Goal: Information Seeking & Learning: Check status

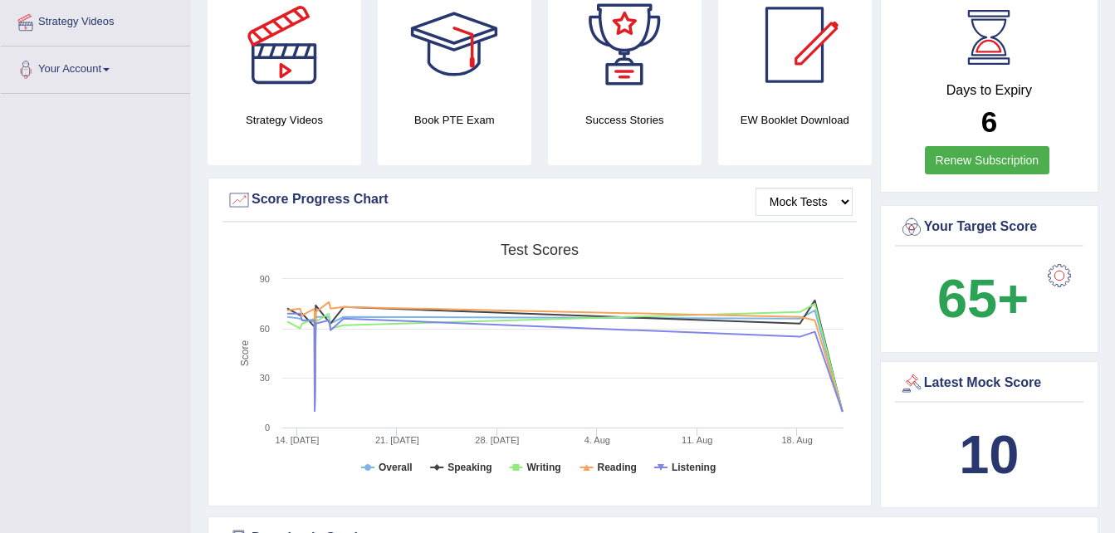
scroll to position [332, 0]
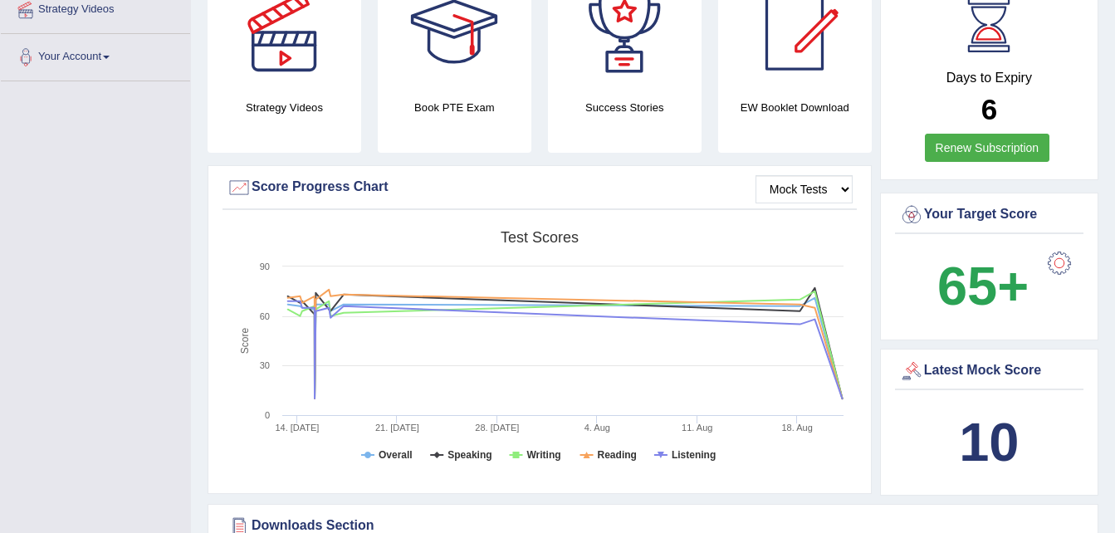
click at [1005, 439] on b "10" at bounding box center [989, 442] width 60 height 61
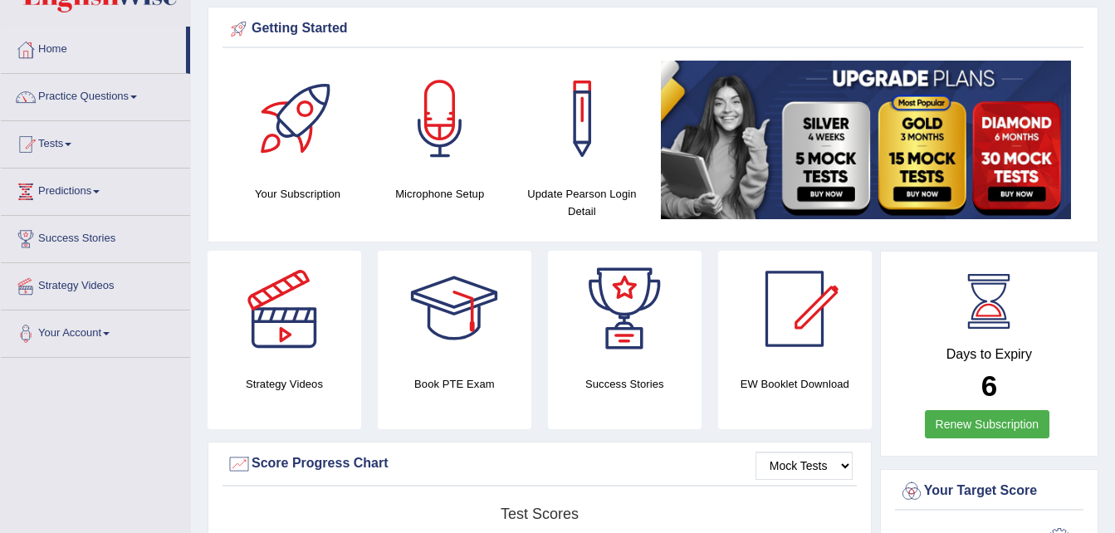
scroll to position [0, 0]
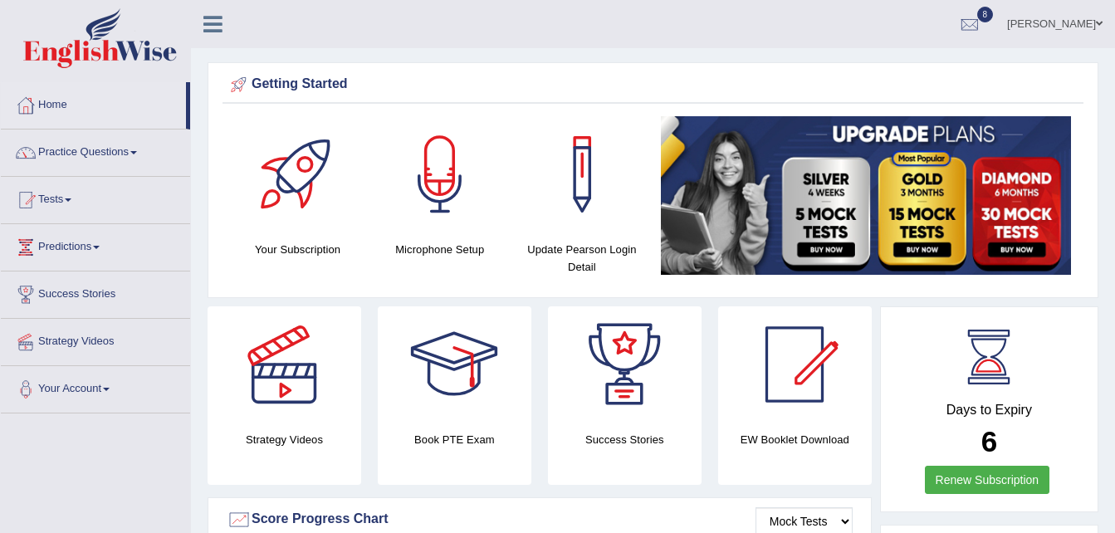
click at [1098, 22] on span at bounding box center [1099, 23] width 7 height 11
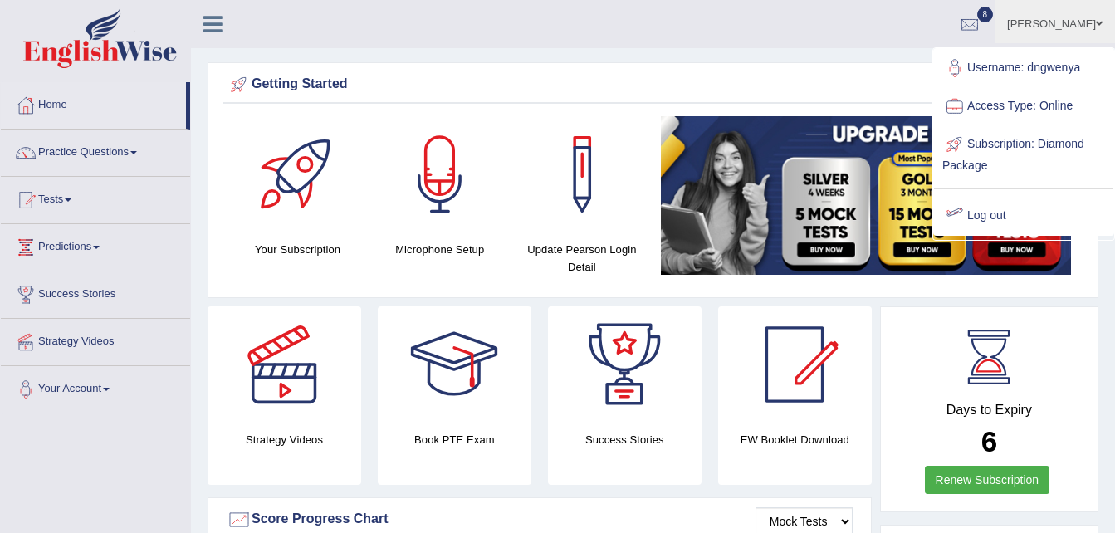
click at [971, 215] on link "Log out" at bounding box center [1023, 216] width 179 height 38
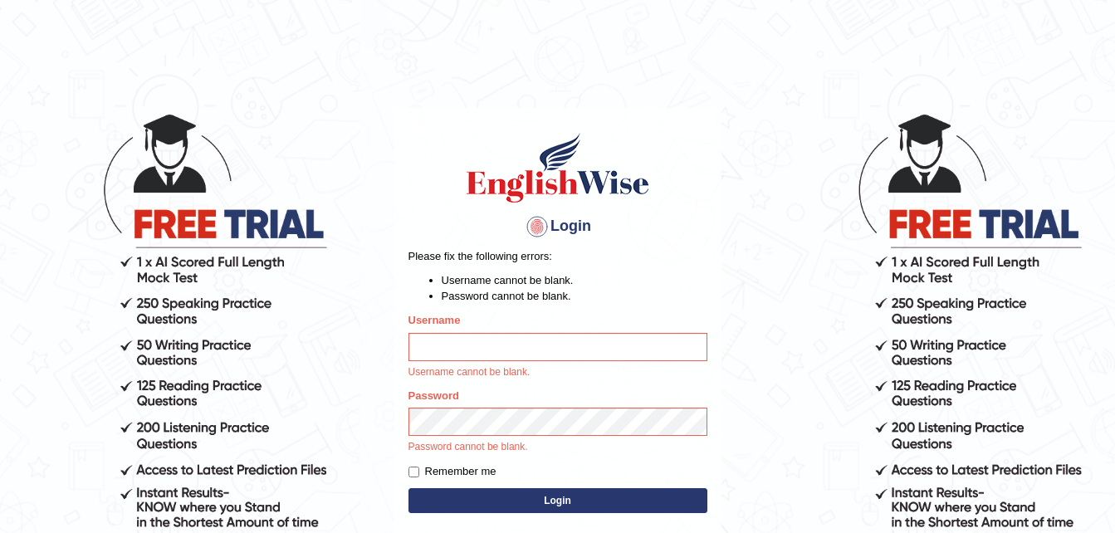
type input "dngwenya"
click at [792, 395] on body "Login Please fix the following errors: Username cannot be blank. Password canno…" at bounding box center [557, 322] width 1115 height 533
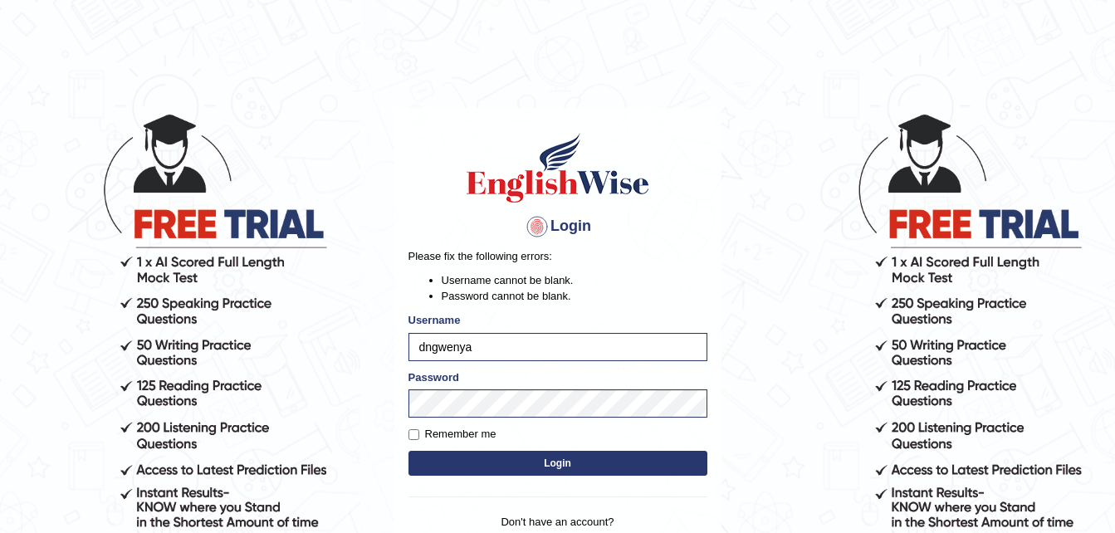
click at [555, 463] on button "Login" at bounding box center [557, 463] width 299 height 25
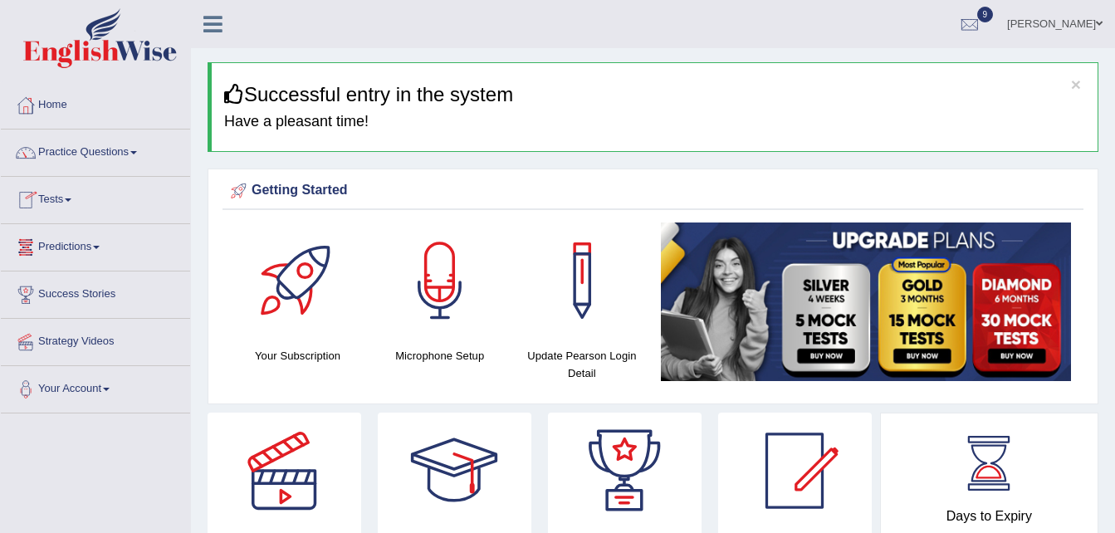
click at [69, 198] on link "Tests" at bounding box center [95, 198] width 189 height 42
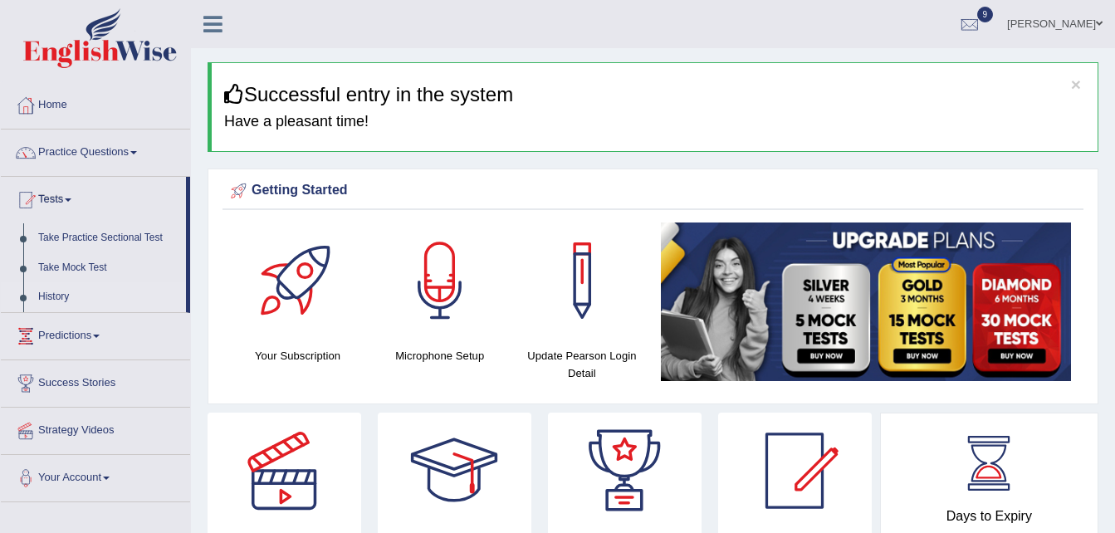
click at [51, 295] on link "History" at bounding box center [108, 297] width 155 height 30
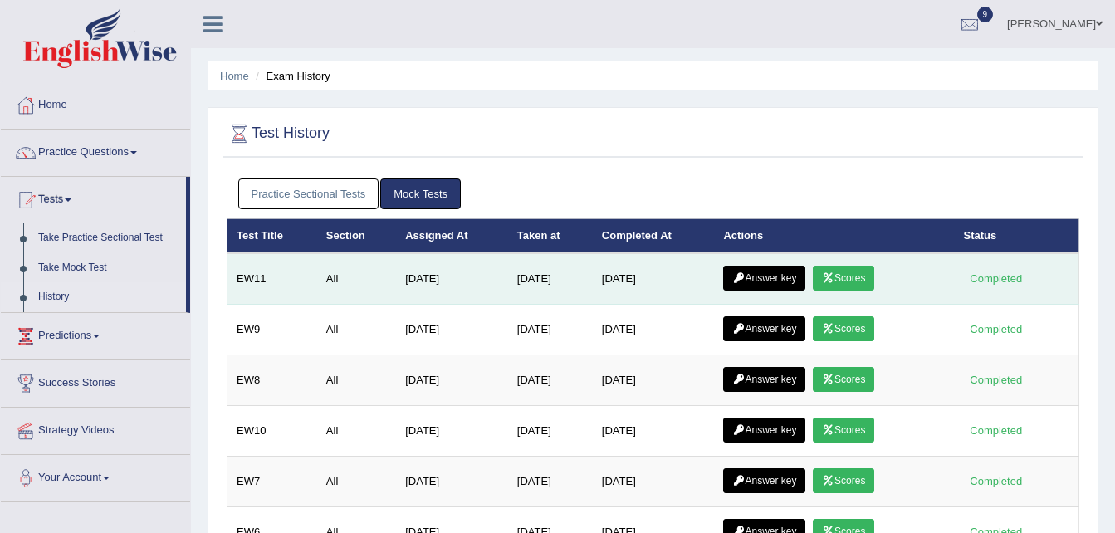
click at [780, 278] on link "Answer key" at bounding box center [764, 278] width 82 height 25
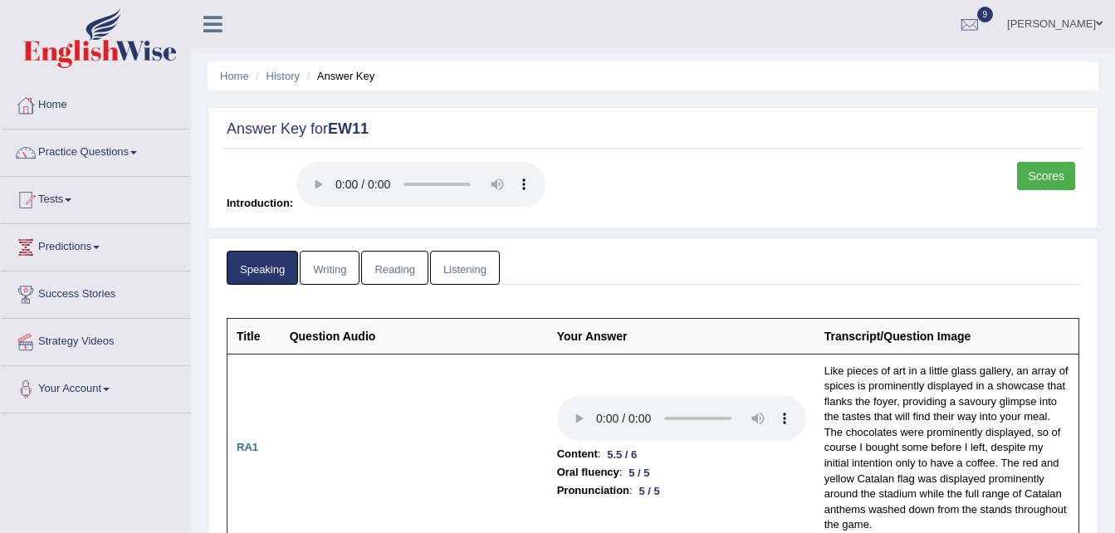
click at [1053, 171] on link "Scores" at bounding box center [1046, 176] width 58 height 28
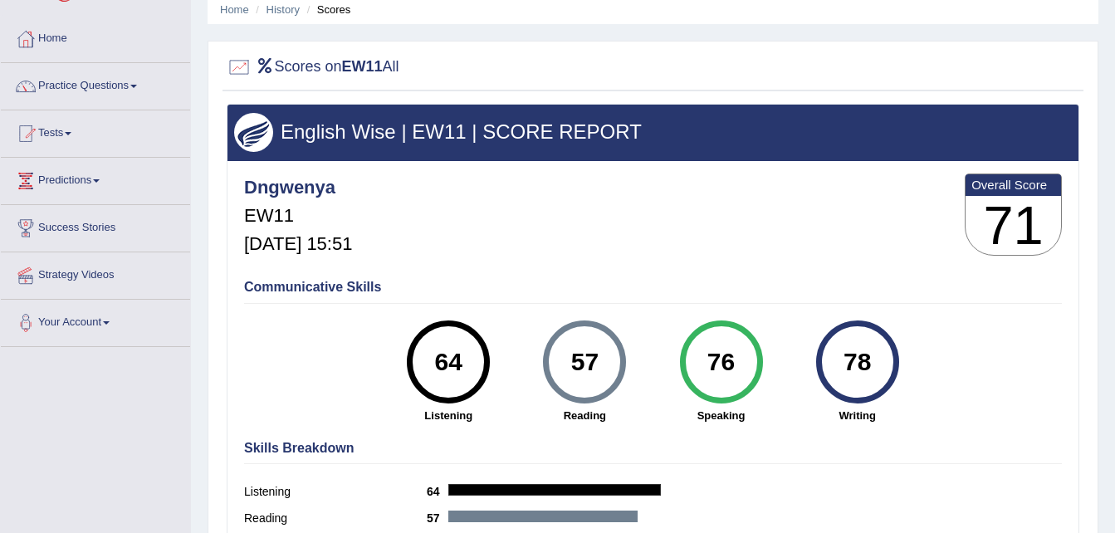
scroll to position [33, 0]
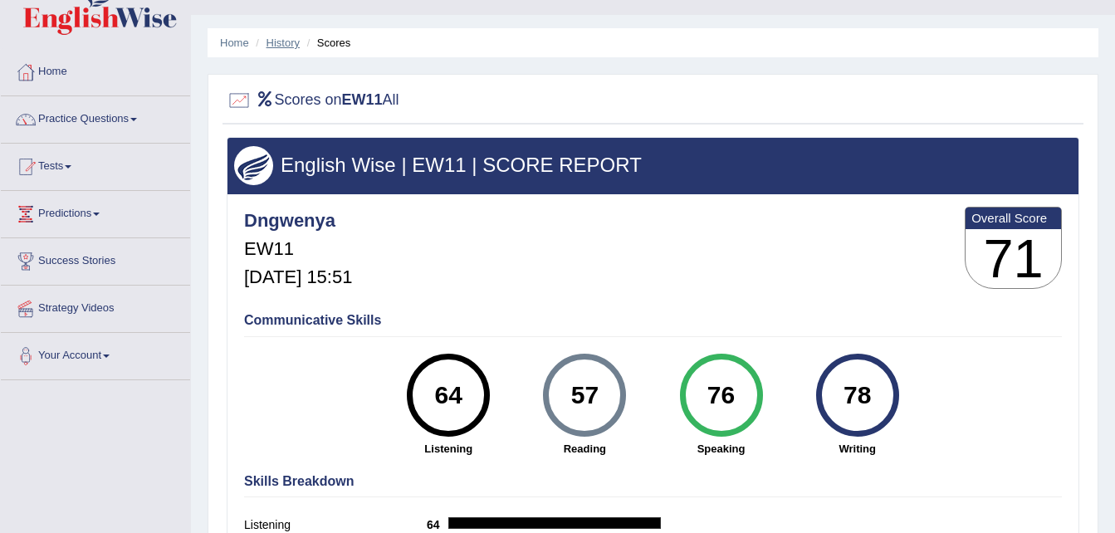
click at [289, 42] on link "History" at bounding box center [282, 43] width 33 height 12
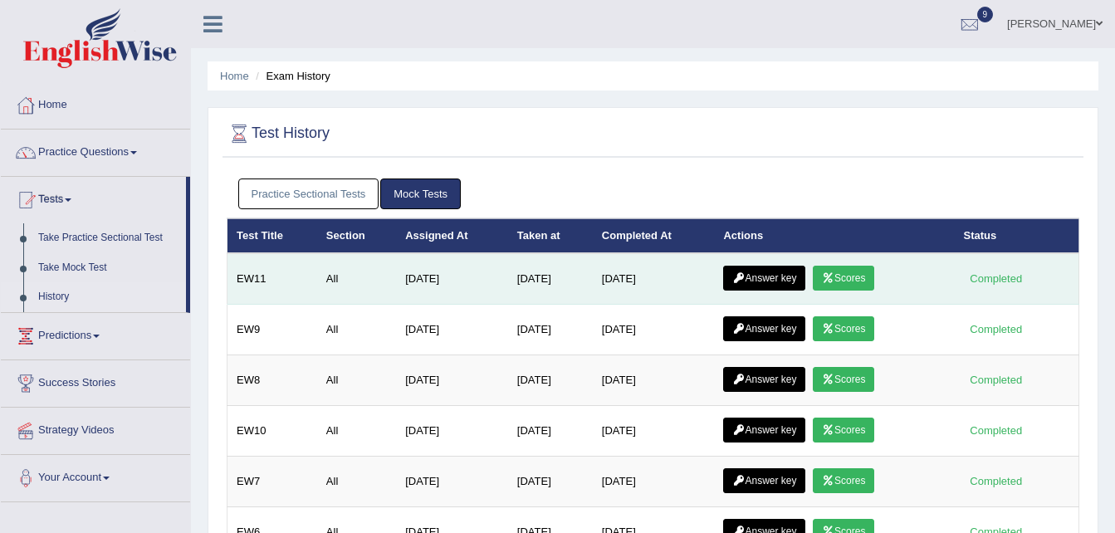
click at [774, 278] on link "Answer key" at bounding box center [764, 278] width 82 height 25
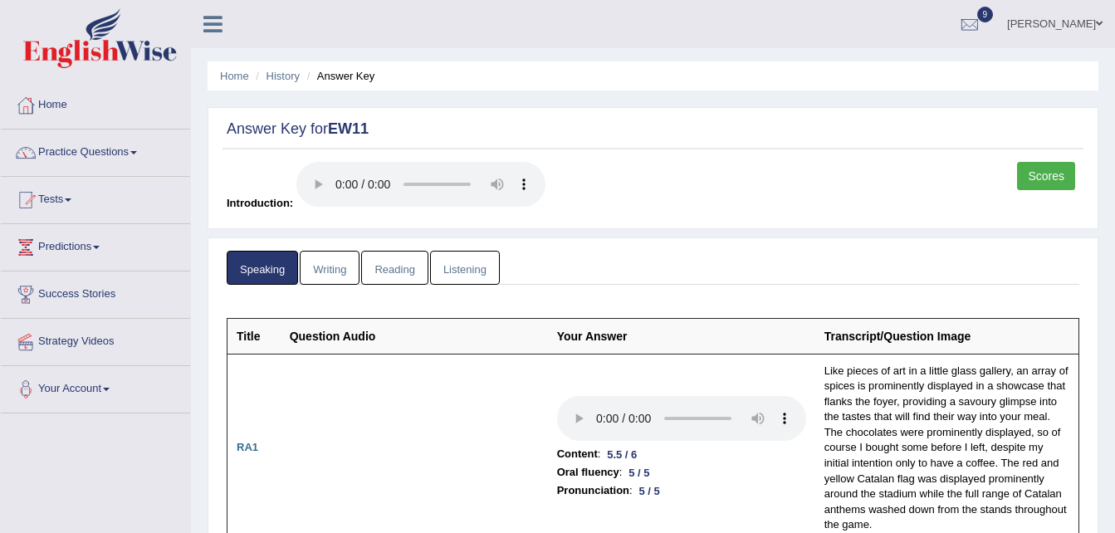
click at [405, 265] on link "Reading" at bounding box center [394, 268] width 66 height 34
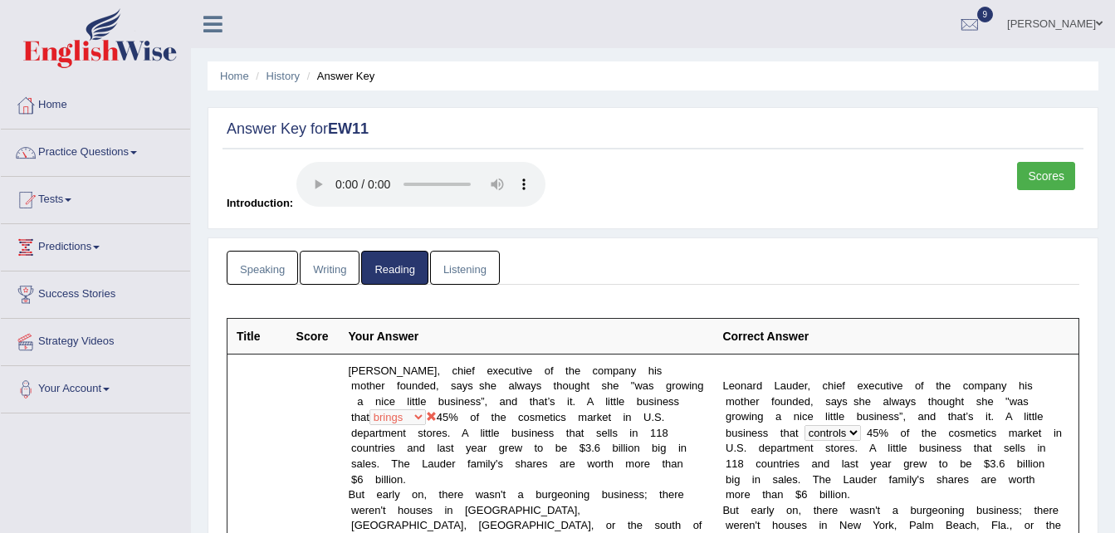
click at [467, 267] on link "Listening" at bounding box center [465, 268] width 70 height 34
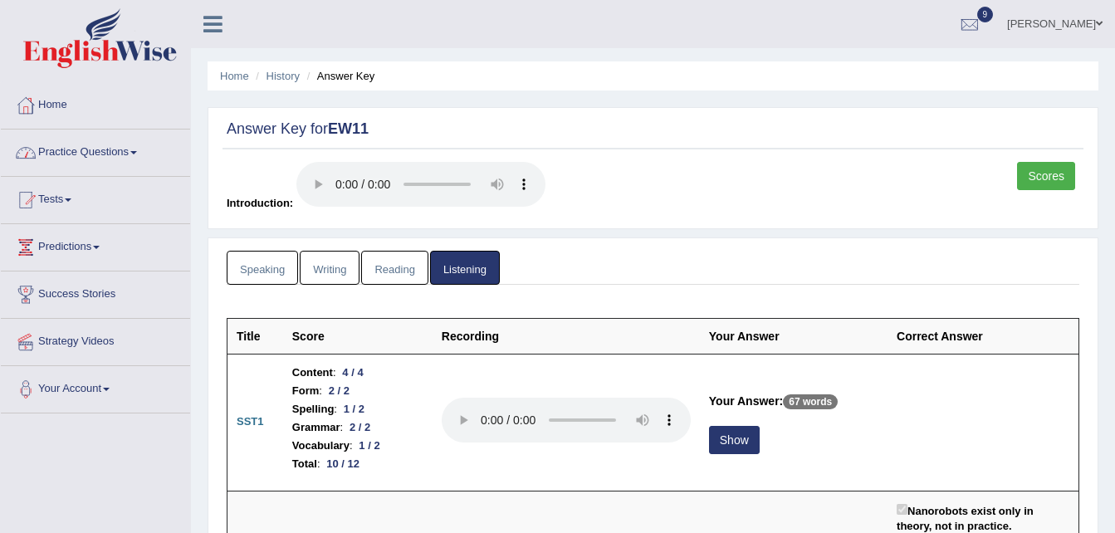
click at [137, 153] on span at bounding box center [133, 152] width 7 height 3
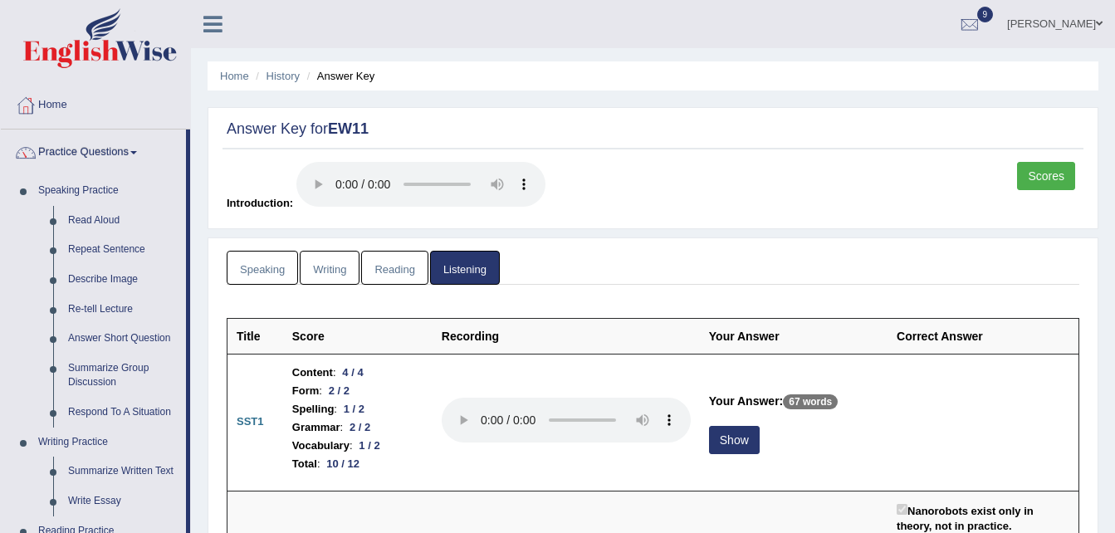
click at [137, 153] on span at bounding box center [133, 152] width 7 height 3
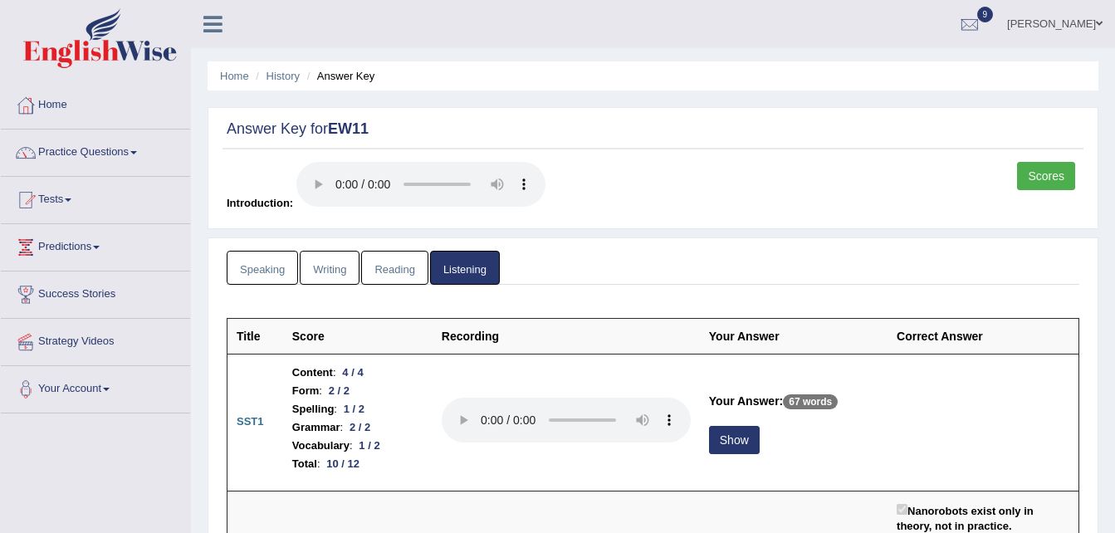
click at [340, 270] on link "Writing" at bounding box center [330, 268] width 60 height 34
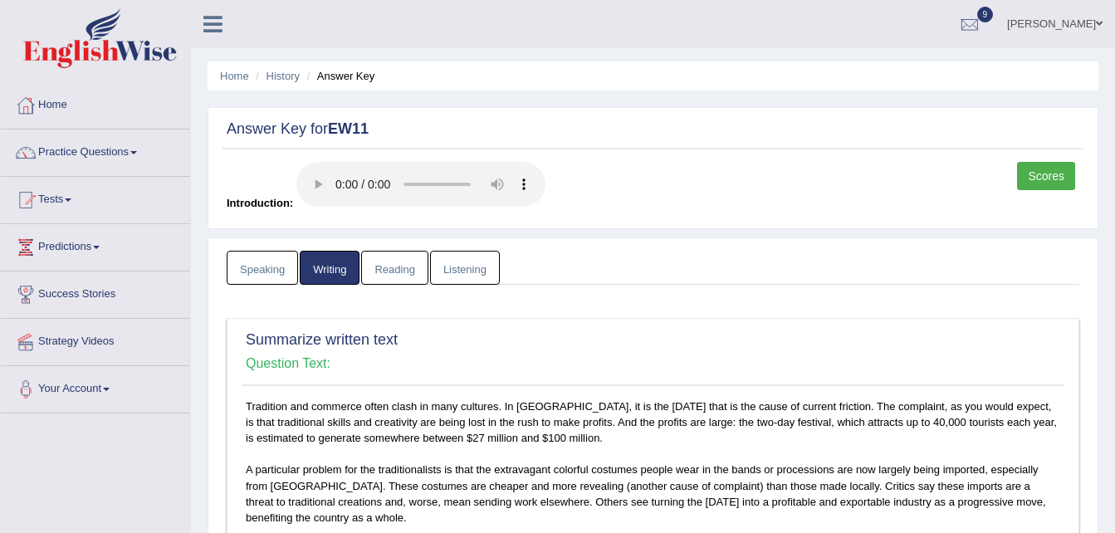
click at [136, 153] on span at bounding box center [133, 152] width 7 height 3
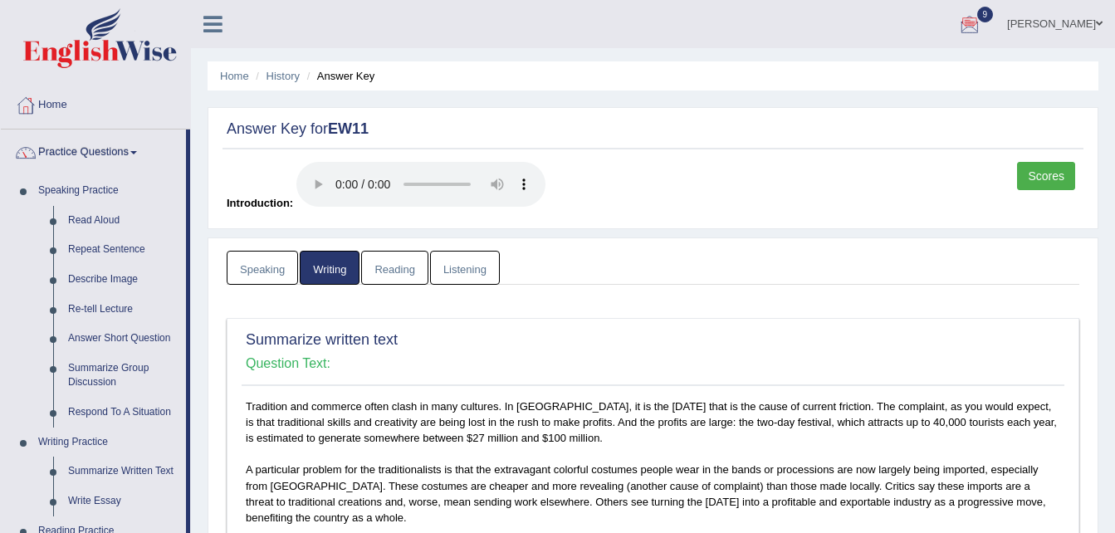
click at [1097, 23] on span at bounding box center [1099, 23] width 7 height 11
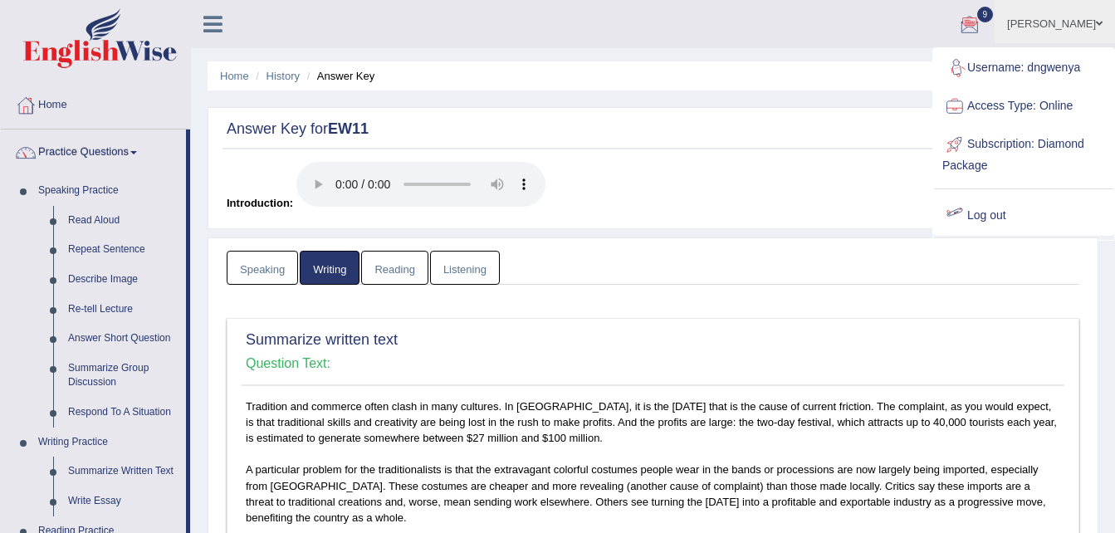
click at [1002, 213] on link "Log out" at bounding box center [1023, 216] width 179 height 38
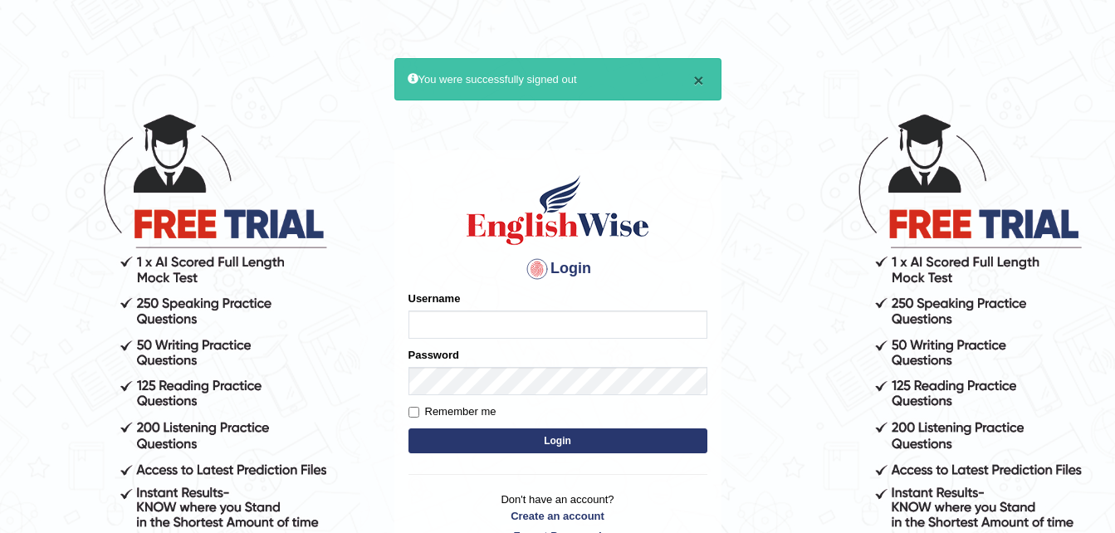
type input "dngwenya"
click at [696, 81] on button "×" at bounding box center [698, 79] width 10 height 17
